Goal: Information Seeking & Learning: Understand process/instructions

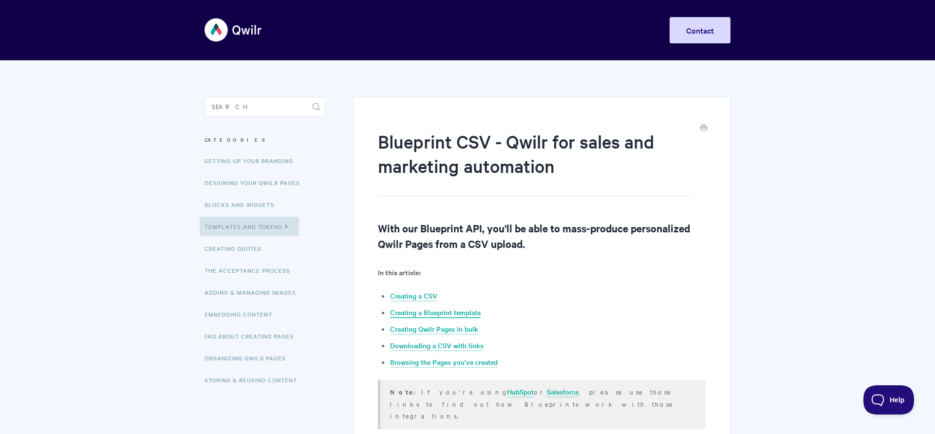
click at [414, 314] on link "Creating a Blueprint template" at bounding box center [435, 312] width 91 height 11
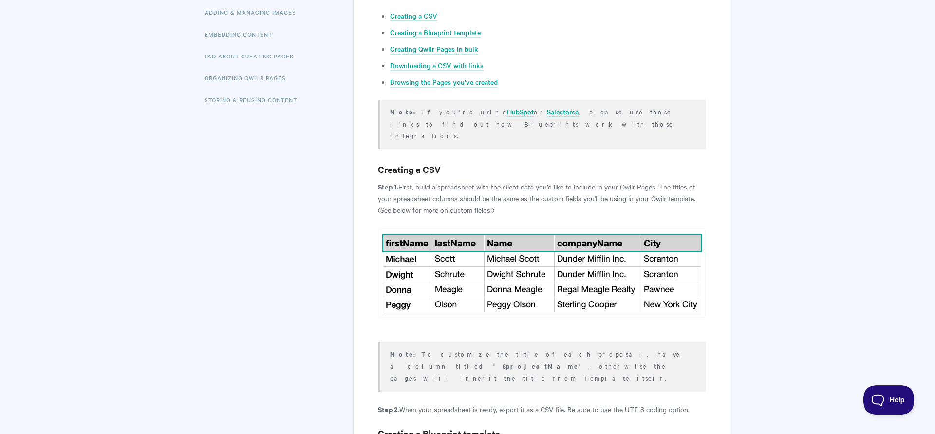
scroll to position [385, 0]
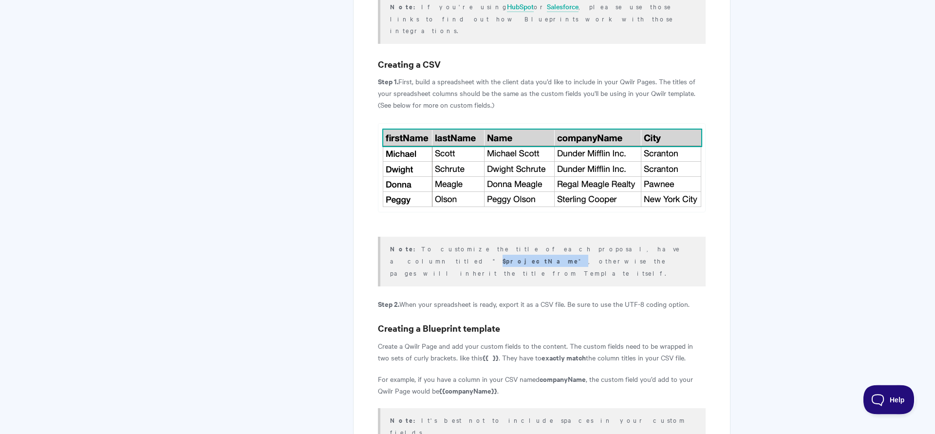
drag, startPoint x: 567, startPoint y: 238, endPoint x: 608, endPoint y: 235, distance: 41.0
click at [608, 243] on p "Note: To customize the title of each proposal, have a column titled " $projectN…" at bounding box center [541, 261] width 303 height 36
click at [602, 253] on p "Note: To customize the title of each proposal, have a column titled " $projectN…" at bounding box center [541, 261] width 303 height 36
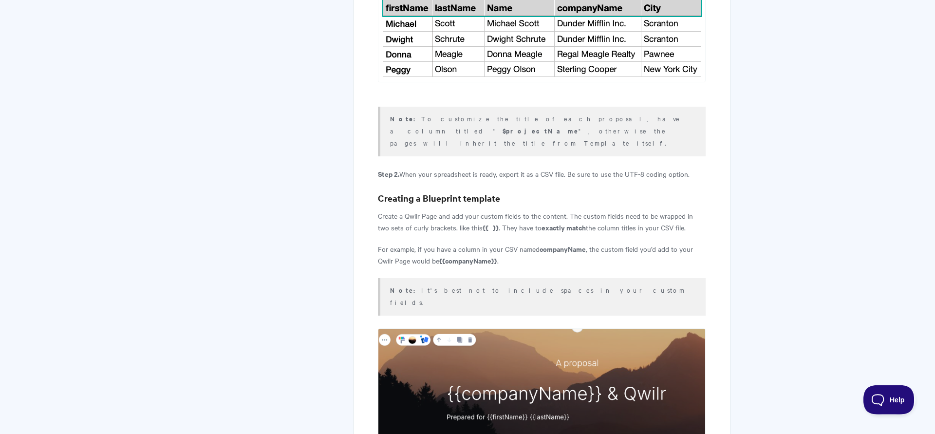
scroll to position [534, 0]
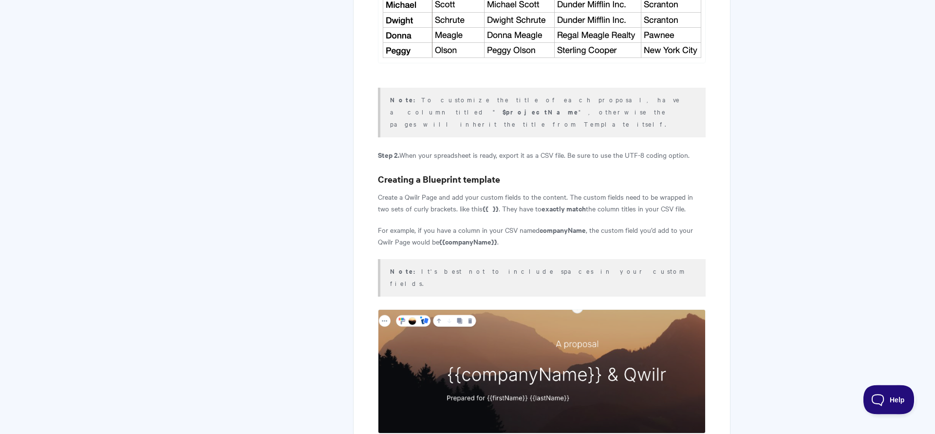
click at [410, 224] on p "For example, if you have a column in your CSV named companyName , the custom fi…" at bounding box center [542, 235] width 328 height 23
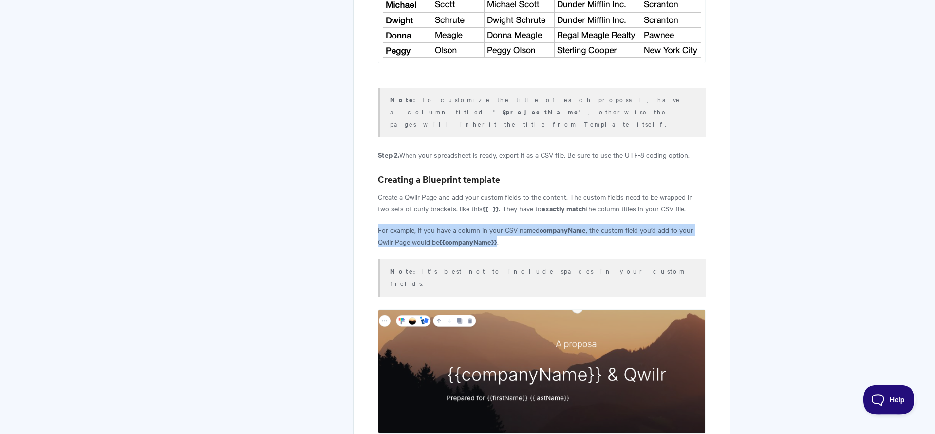
click at [410, 224] on p "For example, if you have a column in your CSV named companyName , the custom fi…" at bounding box center [542, 235] width 328 height 23
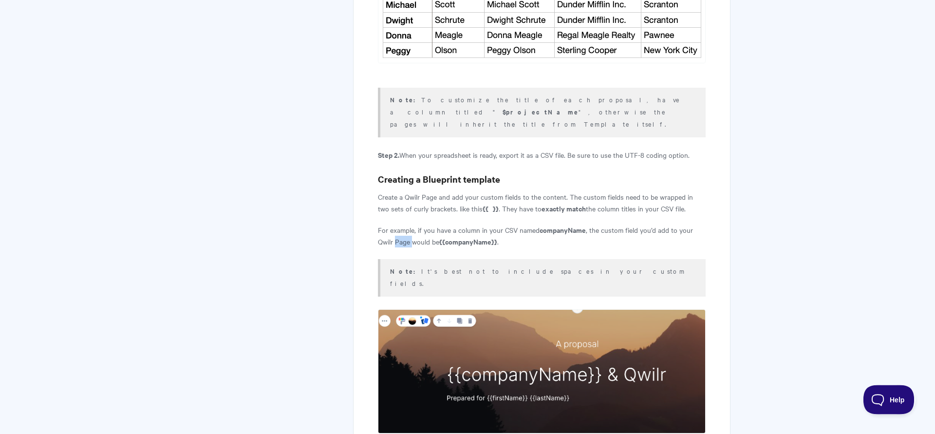
click at [410, 224] on p "For example, if you have a column in your CSV named companyName , the custom fi…" at bounding box center [542, 235] width 328 height 23
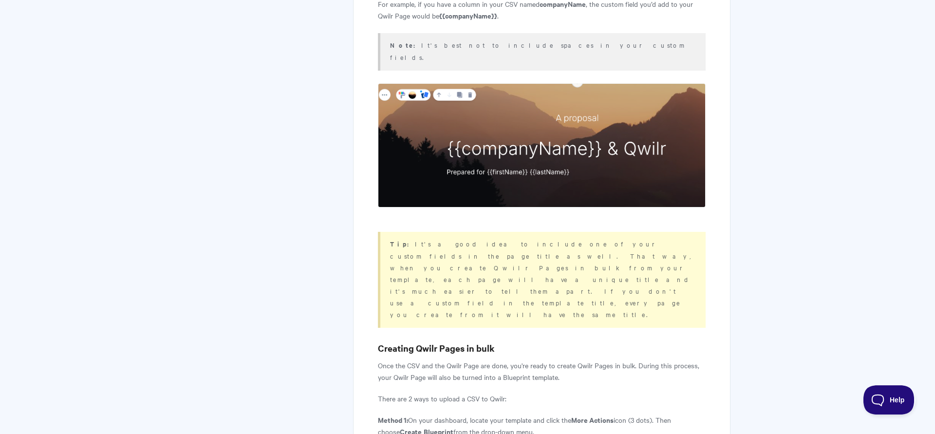
scroll to position [783, 0]
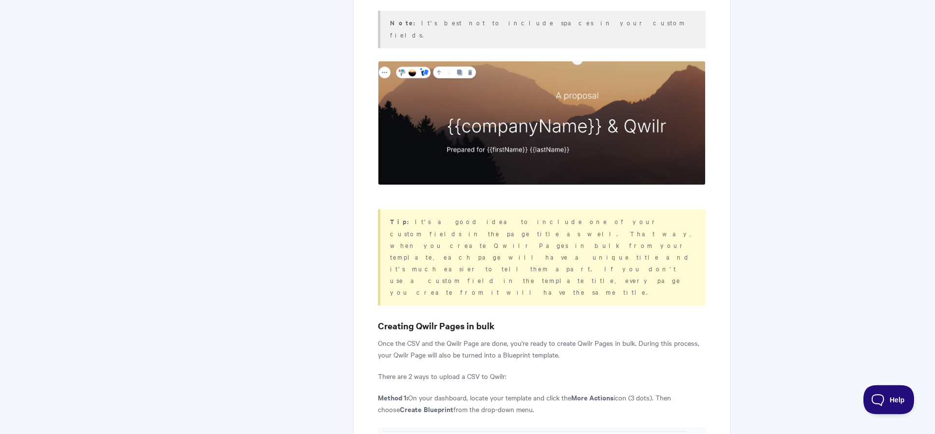
click at [385, 337] on p "Once the CSV and the Qwilr Page are done, you're ready to create Qwilr Pages in…" at bounding box center [542, 348] width 328 height 23
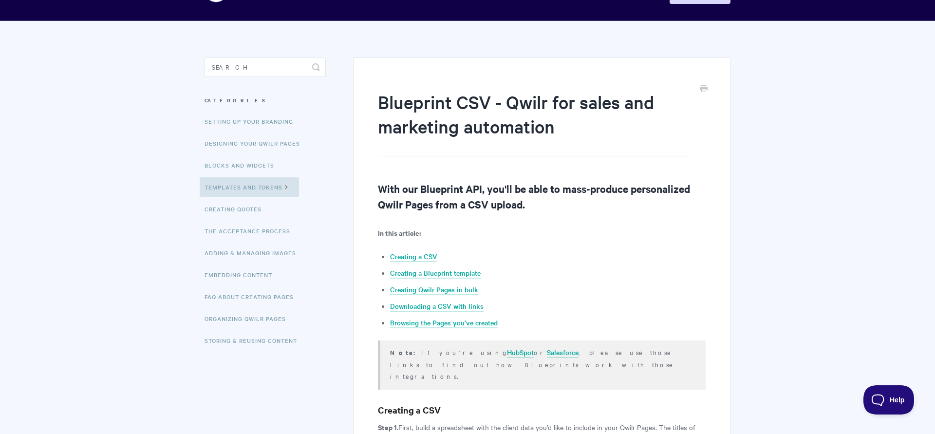
scroll to position [0, 0]
